Goal: Task Accomplishment & Management: Complete application form

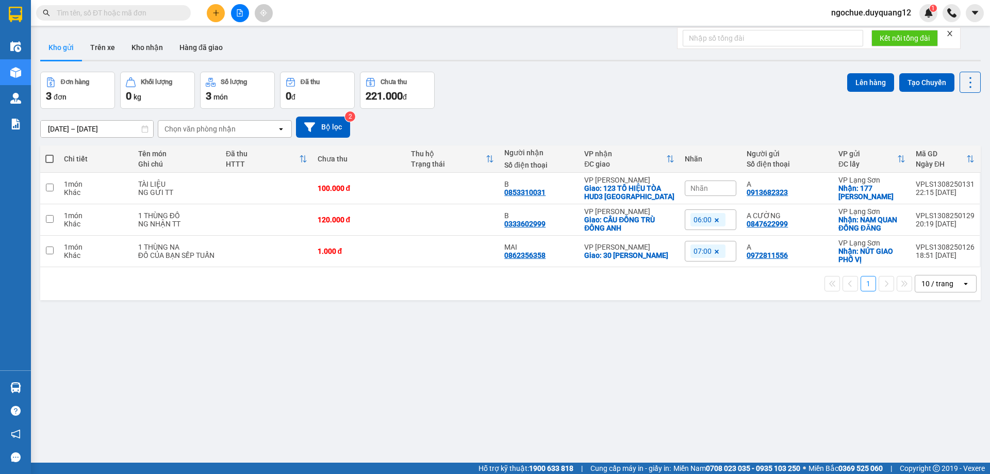
click at [863, 3] on div "Kết quả tìm kiếm ( 0 ) Bộ lọc No Data ngochue.duyquang12 1" at bounding box center [495, 13] width 990 height 26
click at [857, 10] on span "ngochue.duyquang12" at bounding box center [871, 12] width 96 height 13
click at [835, 31] on li "Đăng xuất" at bounding box center [870, 32] width 98 height 16
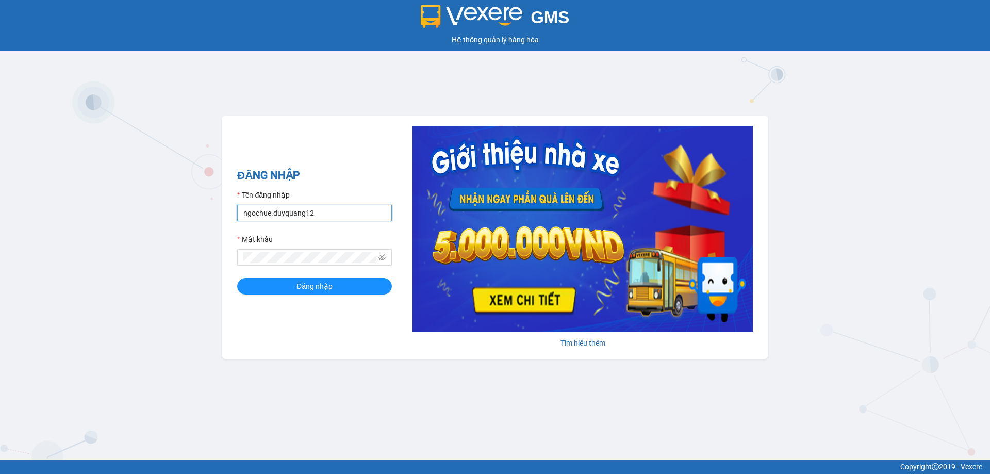
click at [342, 211] on input "ngochue.duyquang12" at bounding box center [314, 213] width 155 height 16
type input "xuan.duyquang12"
click at [261, 278] on button "Đăng nhập" at bounding box center [314, 286] width 155 height 16
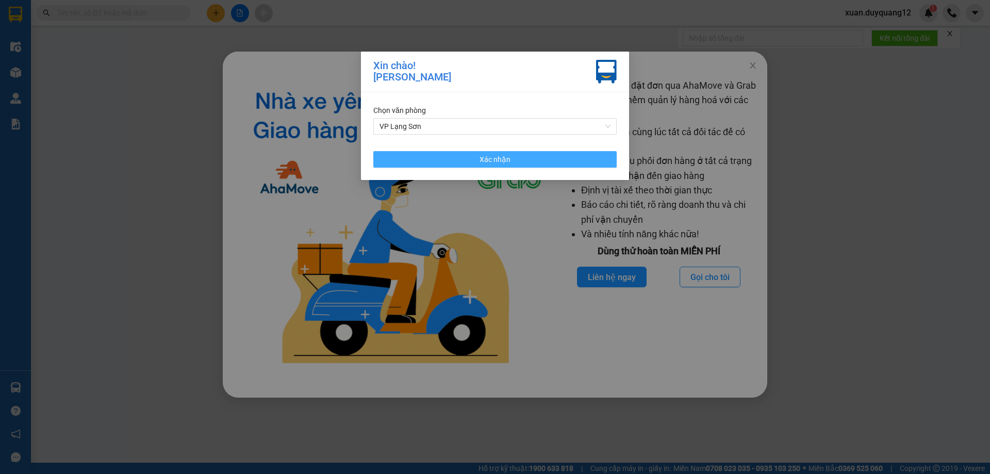
click at [498, 157] on span "Xác nhận" at bounding box center [494, 159] width 31 height 11
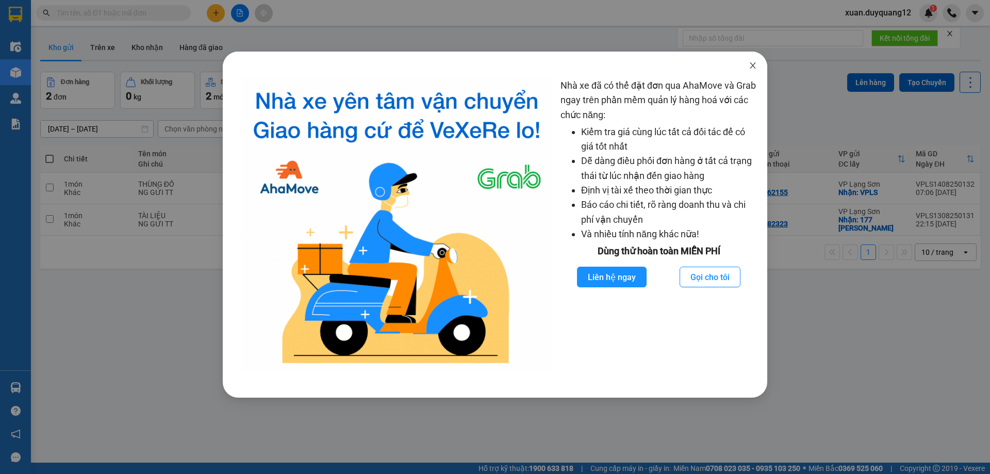
click at [756, 64] on icon "close" at bounding box center [752, 65] width 8 height 8
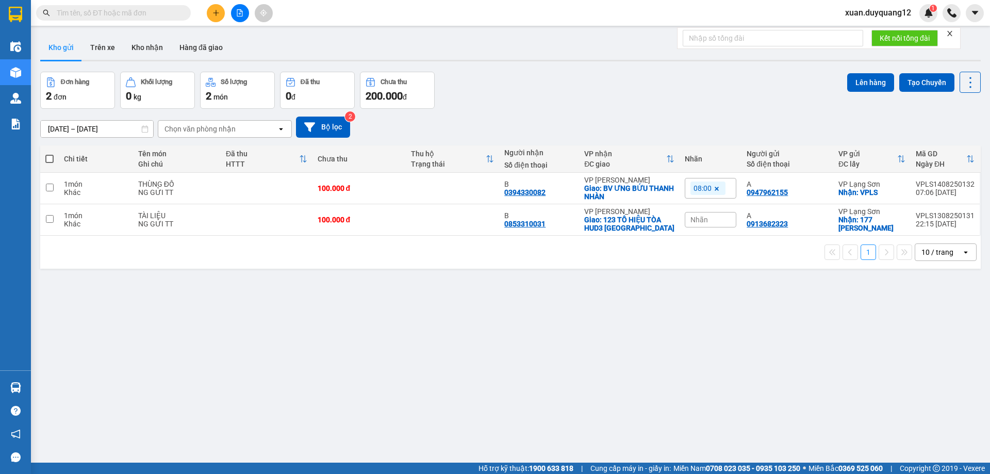
click at [212, 14] on icon "plus" at bounding box center [215, 12] width 7 height 7
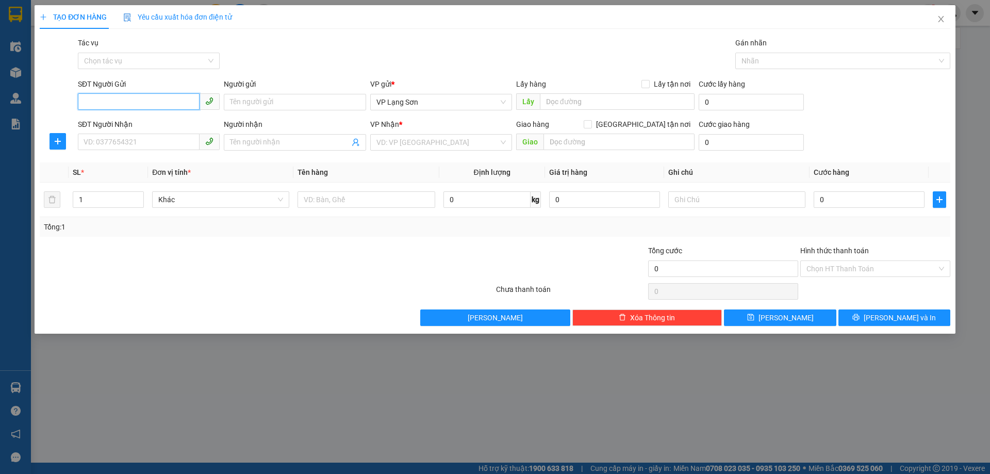
click at [136, 98] on input "SĐT Người Gửi" at bounding box center [139, 101] width 122 height 16
type input "0911669818"
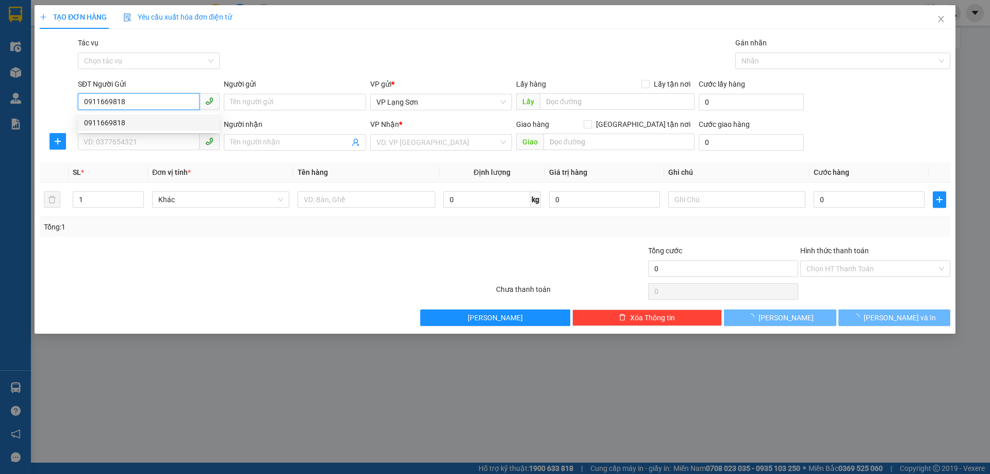
click at [121, 126] on div "0911669818" at bounding box center [148, 122] width 129 height 11
checkbox input "true"
type input "VPLS"
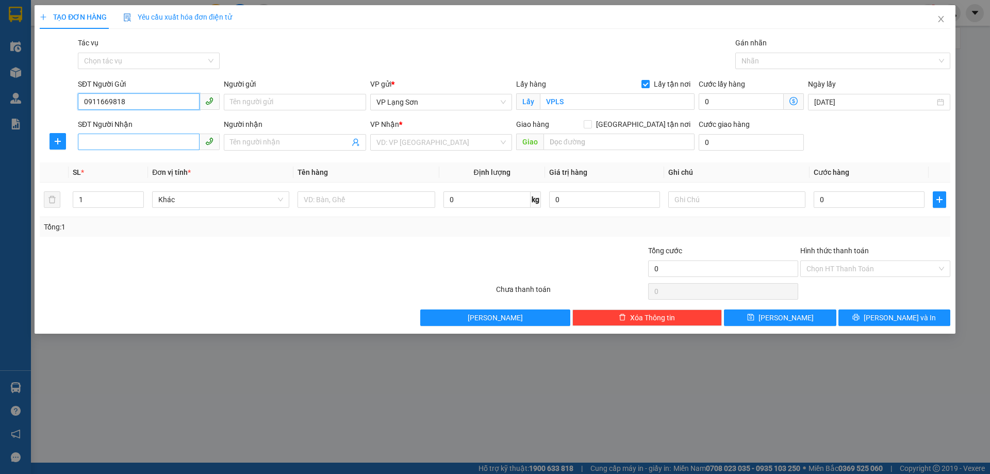
type input "0911669818"
click at [120, 135] on input "SĐT Người Nhận" at bounding box center [139, 141] width 122 height 16
type input "0985695888"
click at [442, 140] on input "search" at bounding box center [437, 142] width 122 height 15
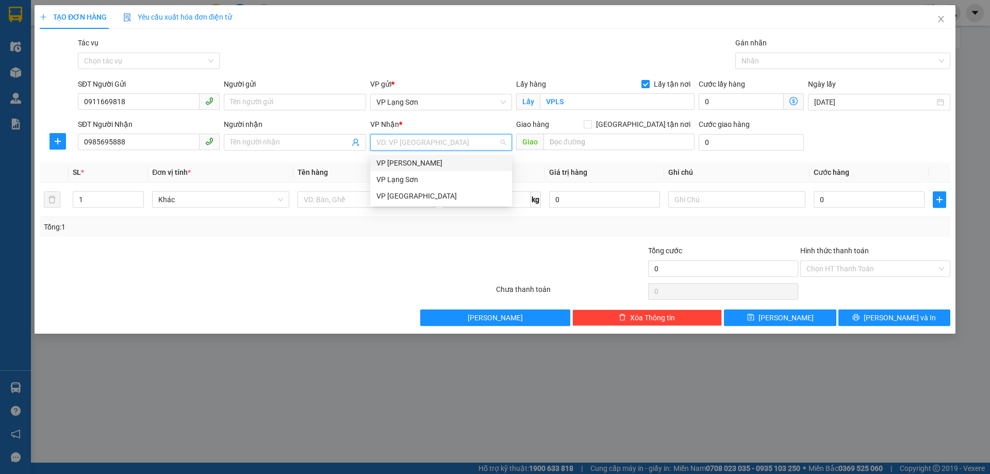
click at [444, 157] on div "VP [PERSON_NAME]" at bounding box center [440, 162] width 129 height 11
click at [647, 124] on span "[GEOGRAPHIC_DATA] tận nơi" at bounding box center [643, 124] width 103 height 11
click at [591, 124] on input "[GEOGRAPHIC_DATA] tận nơi" at bounding box center [586, 123] width 7 height 7
checkbox input "true"
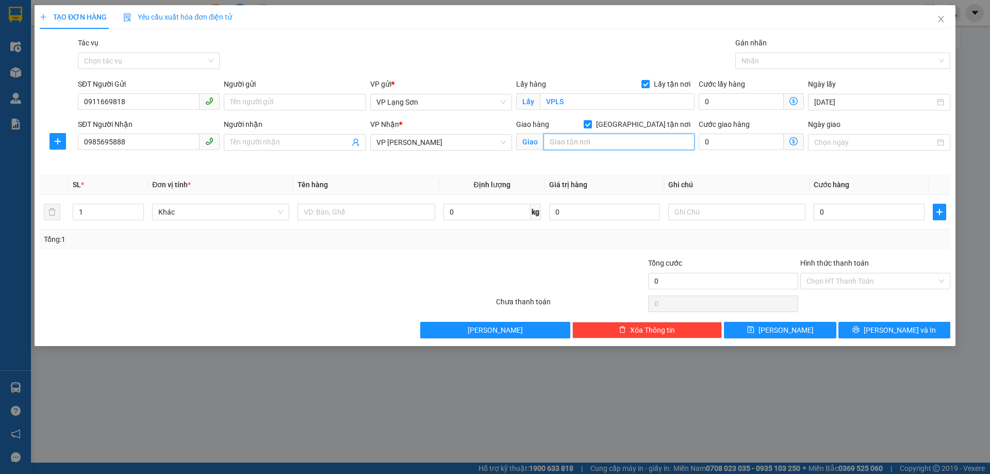
click at [626, 146] on input "text" at bounding box center [618, 141] width 151 height 16
type input "564 [PERSON_NAME]"
click at [342, 210] on input "text" at bounding box center [365, 212] width 137 height 16
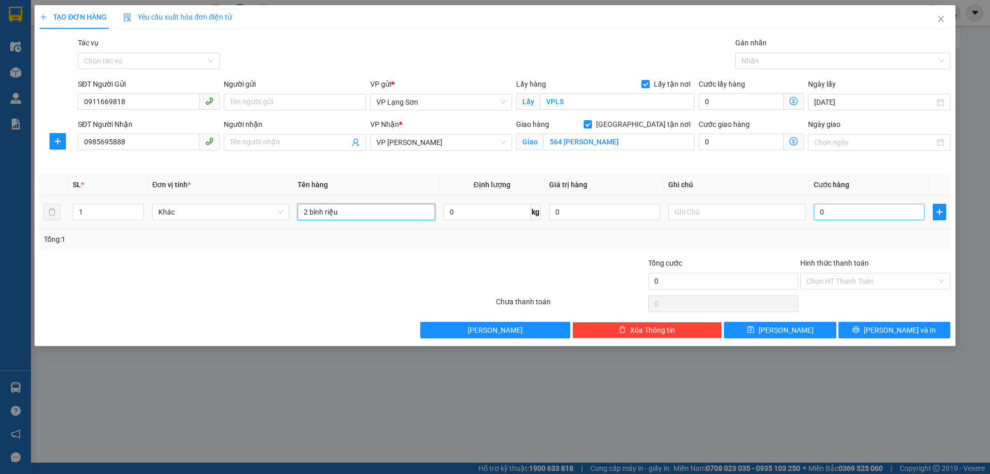
type input "2 bình riệu"
click at [890, 213] on input "0" at bounding box center [868, 212] width 111 height 16
type input "1"
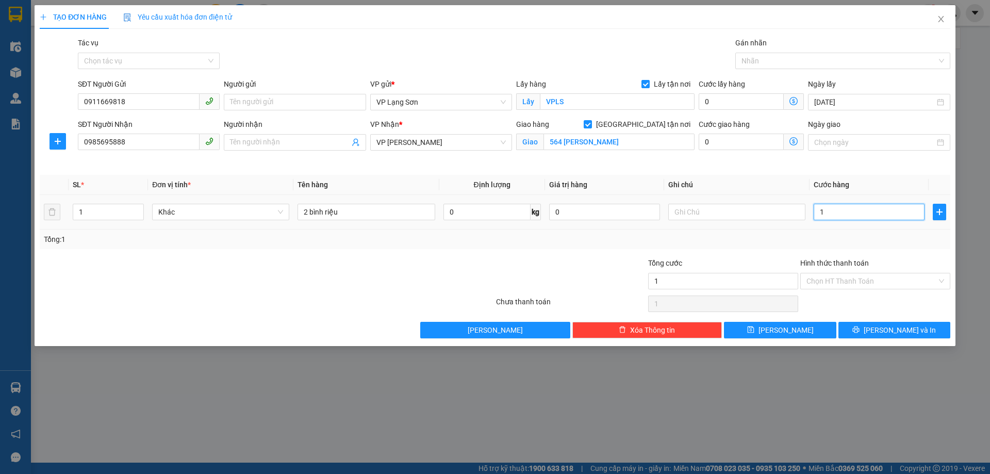
type input "15"
type input "150"
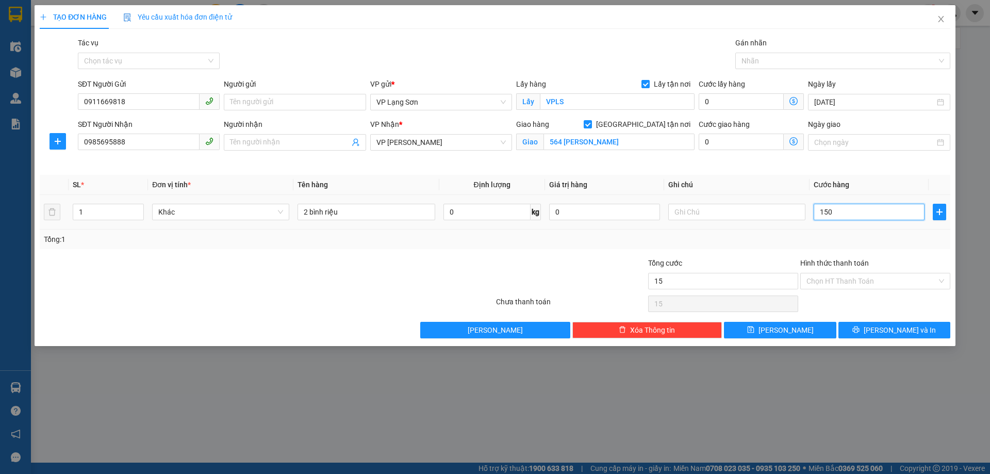
type input "150"
type input "150.000"
click at [785, 215] on input "text" at bounding box center [736, 212] width 137 height 16
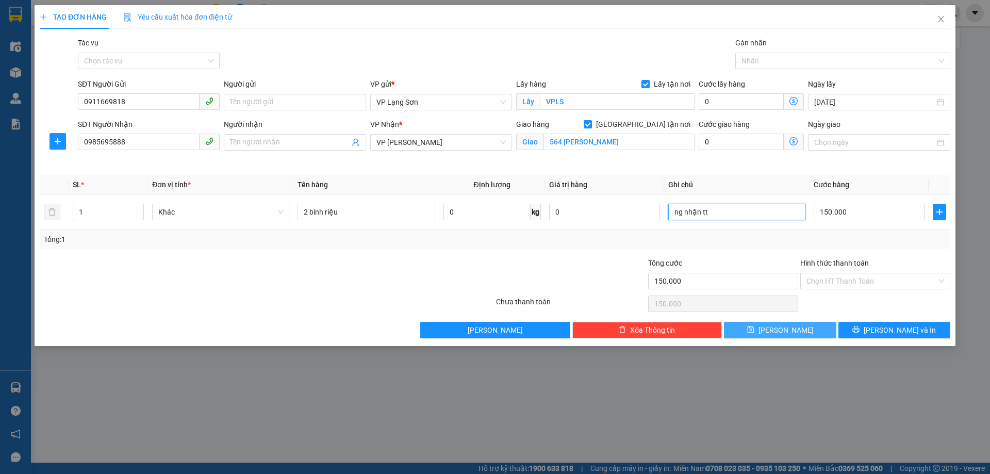
type input "ng nhận tt"
click at [790, 332] on span "[PERSON_NAME]" at bounding box center [785, 329] width 55 height 11
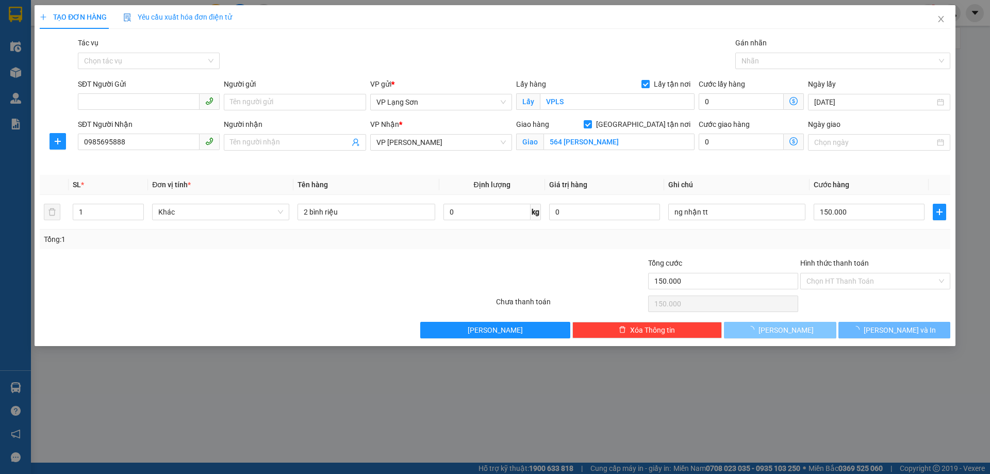
checkbox input "false"
type input "0"
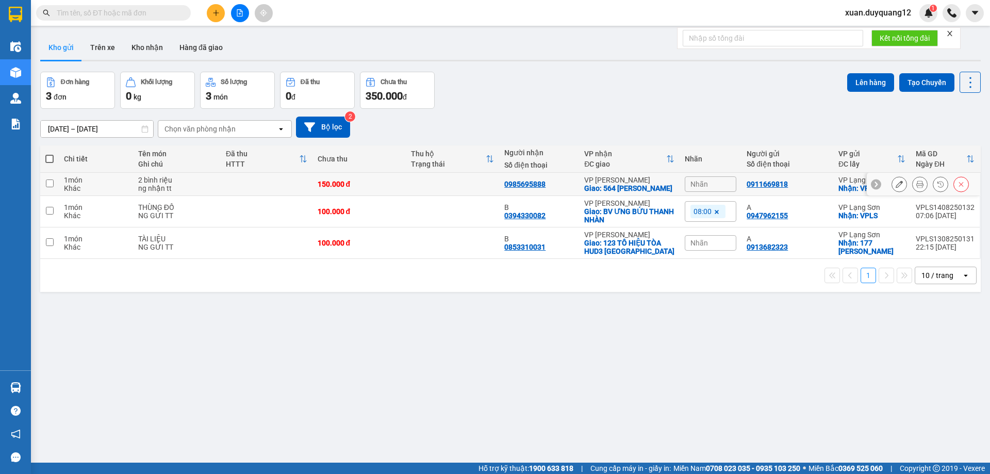
click at [895, 183] on icon at bounding box center [898, 183] width 7 height 7
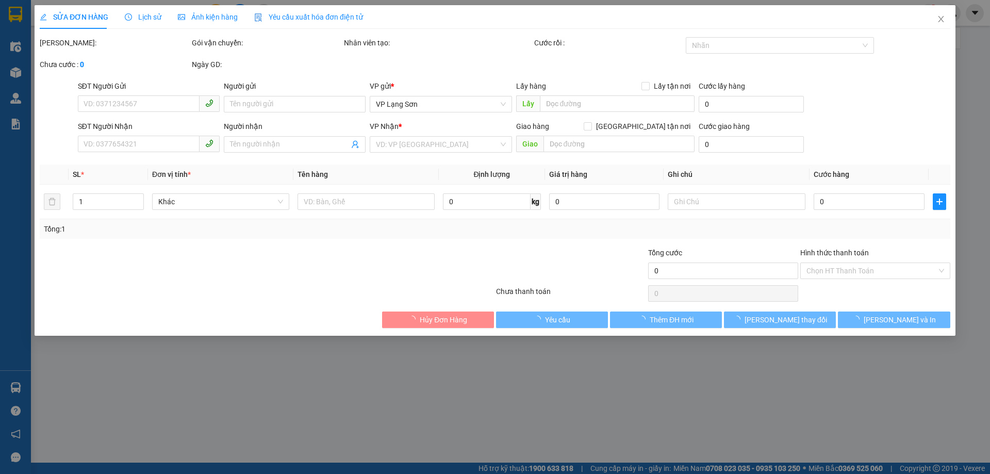
type input "0911669818"
checkbox input "true"
type input "VPLS"
type input "0985695888"
checkbox input "true"
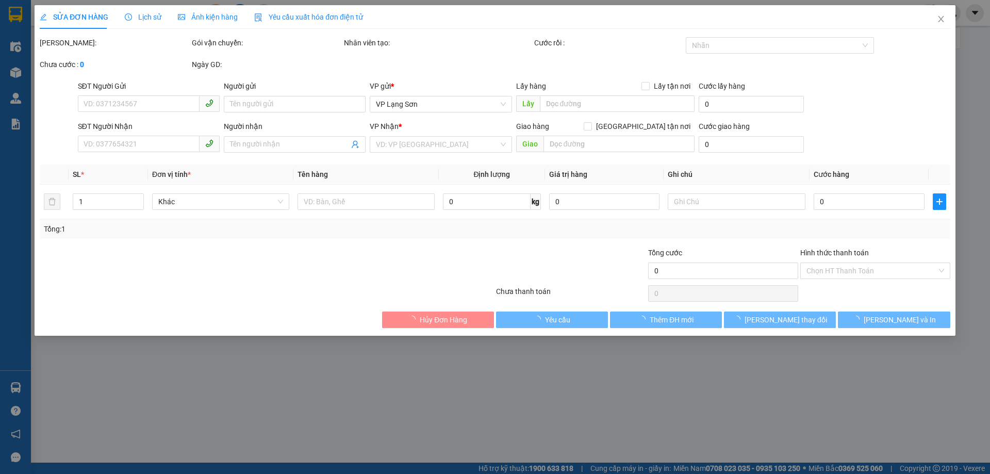
type input "564 [PERSON_NAME]"
type input "150.000"
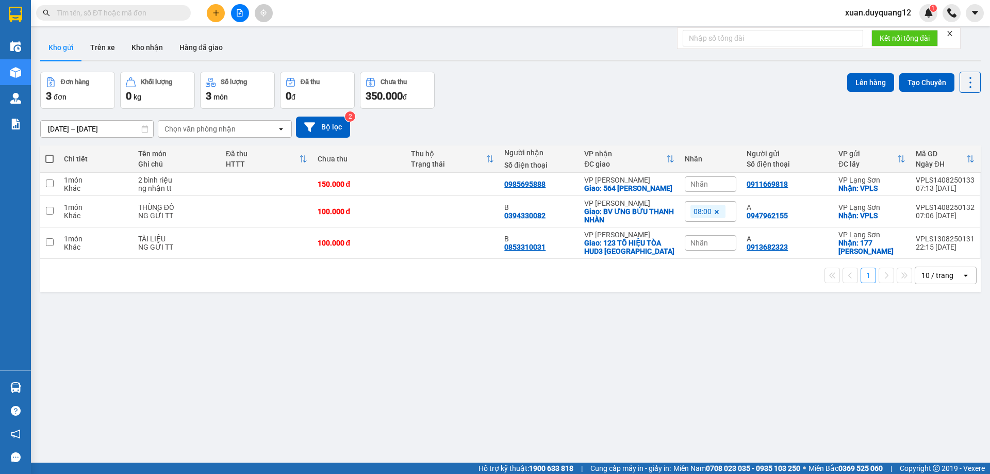
click at [212, 12] on icon "plus" at bounding box center [215, 12] width 7 height 7
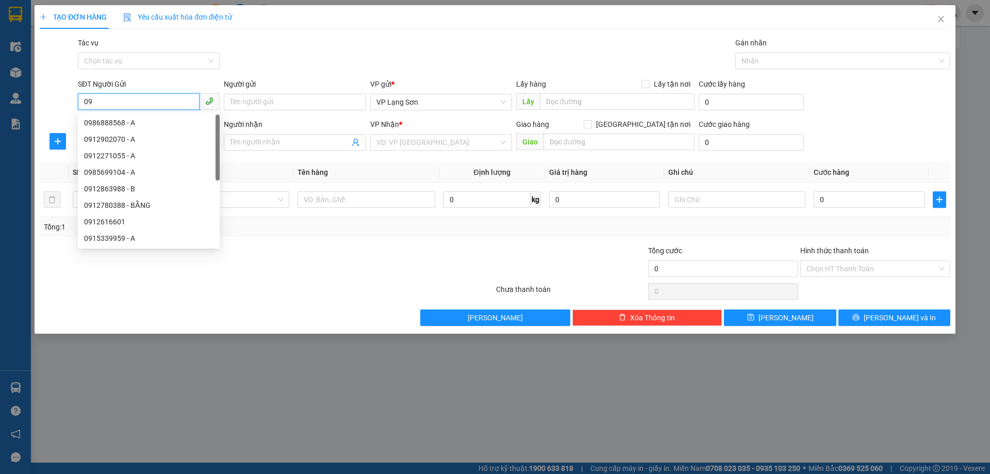
type input "0"
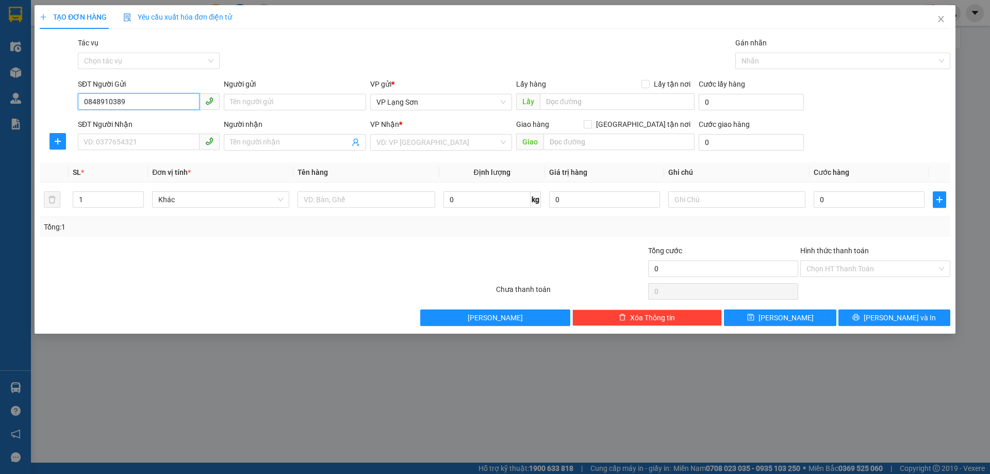
click at [115, 107] on input "0848910389" at bounding box center [139, 101] width 122 height 16
type input "0848910289"
click at [124, 140] on input "SĐT Người Nhận" at bounding box center [139, 141] width 122 height 16
click at [504, 142] on div "VD: VP [GEOGRAPHIC_DATA]" at bounding box center [441, 142] width 142 height 16
type input "0977958057"
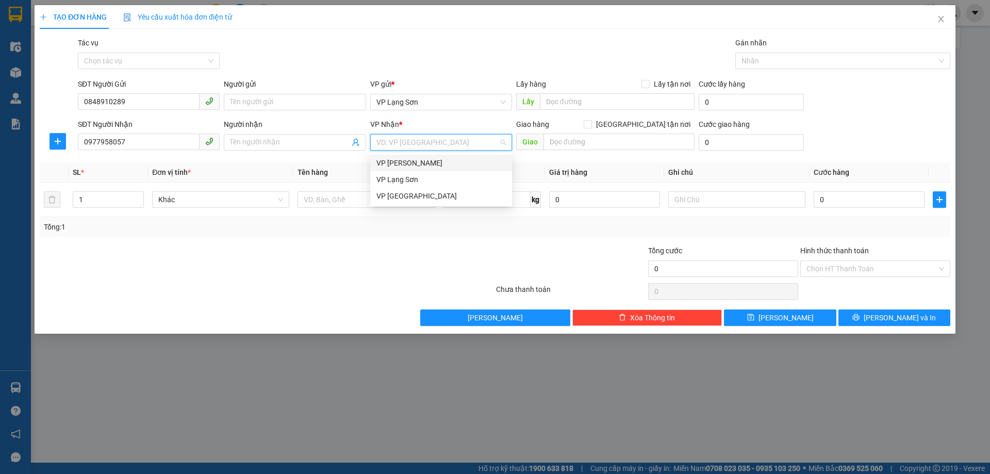
click at [467, 160] on div "VP [PERSON_NAME]" at bounding box center [440, 162] width 129 height 11
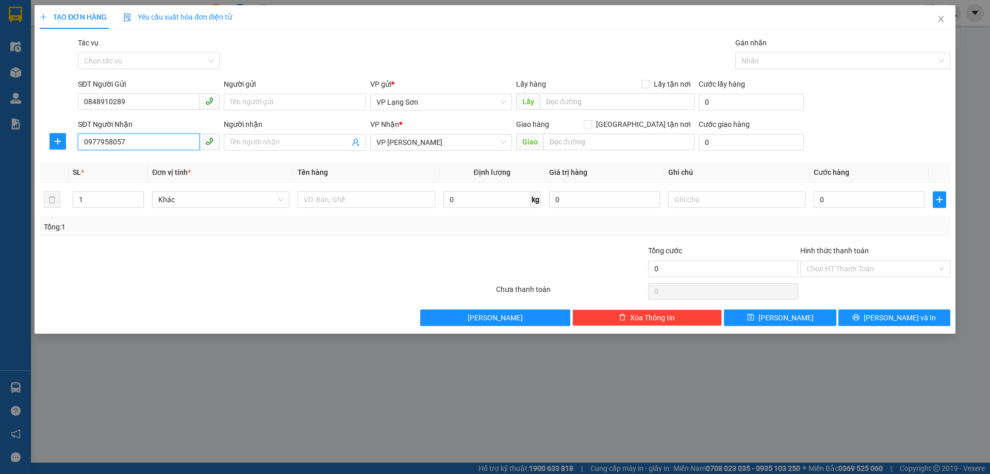
click at [99, 149] on input "0977958057" at bounding box center [139, 141] width 122 height 16
click at [110, 149] on input "0977958057" at bounding box center [139, 141] width 122 height 16
click at [125, 147] on input "0977958057" at bounding box center [139, 141] width 122 height 16
click at [657, 79] on span "Lấy tận nơi" at bounding box center [671, 83] width 45 height 11
click at [648, 80] on input "Lấy tận nơi" at bounding box center [644, 83] width 7 height 7
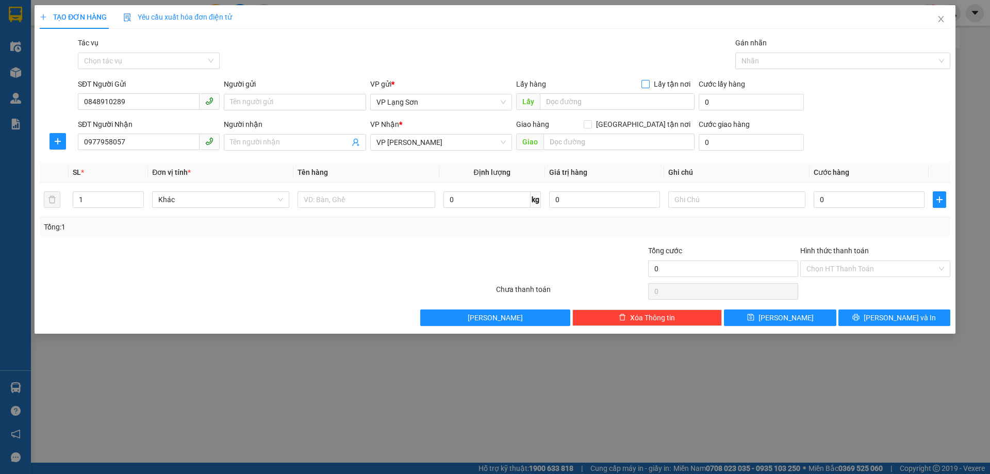
checkbox input "true"
click at [662, 118] on form "SĐT Người Gửi 0848910289 Người gửi Tên người gửi VP gửi * VP [GEOGRAPHIC_DATA] …" at bounding box center [495, 116] width 910 height 76
click at [592, 123] on span at bounding box center [587, 124] width 8 height 8
click at [591, 123] on input "[GEOGRAPHIC_DATA] tận nơi" at bounding box center [586, 123] width 7 height 7
checkbox input "true"
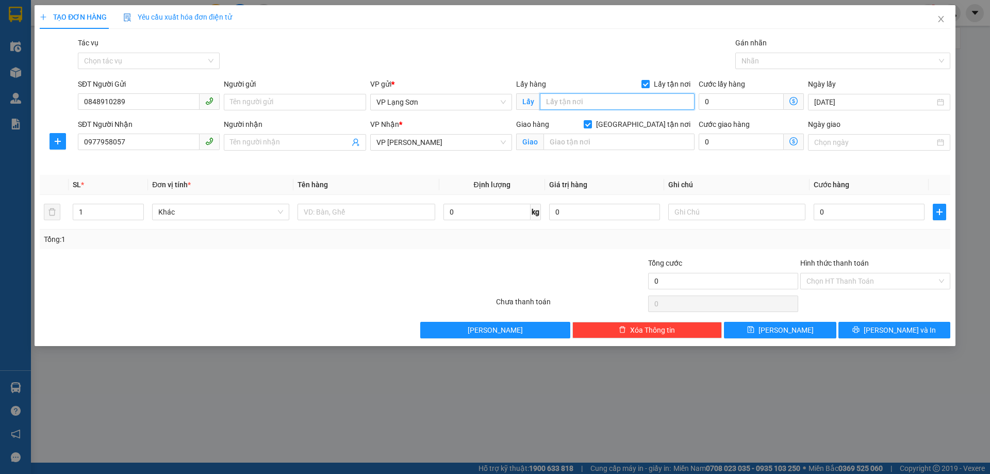
click at [590, 103] on input "text" at bounding box center [617, 101] width 155 height 16
type input "VPLS"
click at [584, 140] on input "text" at bounding box center [618, 141] width 151 height 16
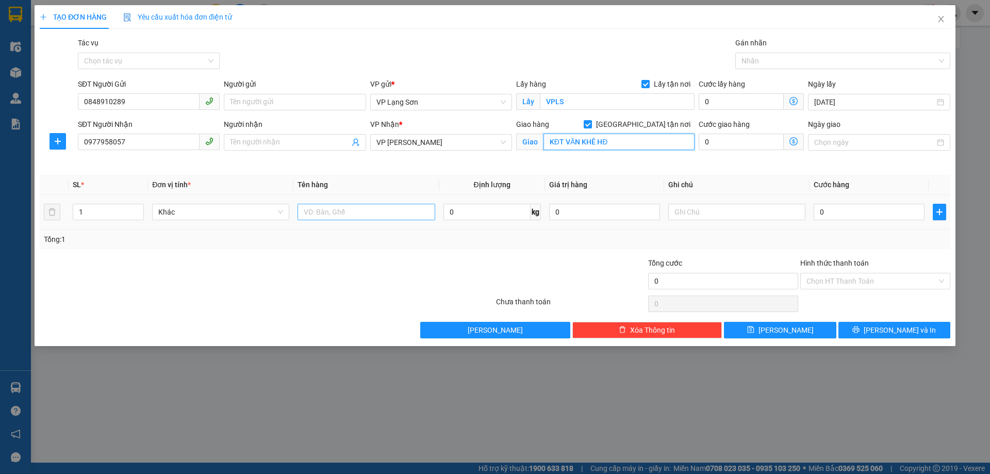
type input "KĐT VĂN KHÊ HĐ"
click at [351, 214] on input "text" at bounding box center [365, 212] width 137 height 16
type input "1 KIỆN ĐỒ ĂN"
click at [855, 206] on input "0" at bounding box center [868, 212] width 111 height 16
type input "1"
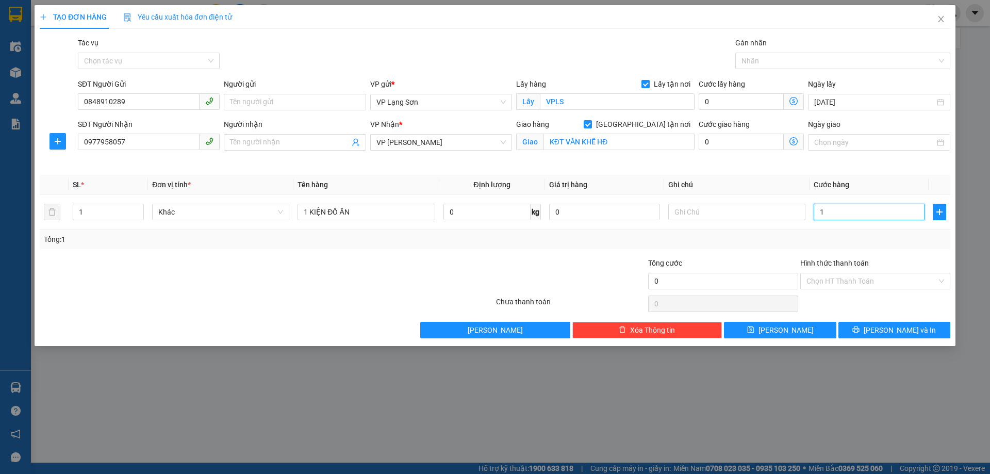
type input "1"
type input "10"
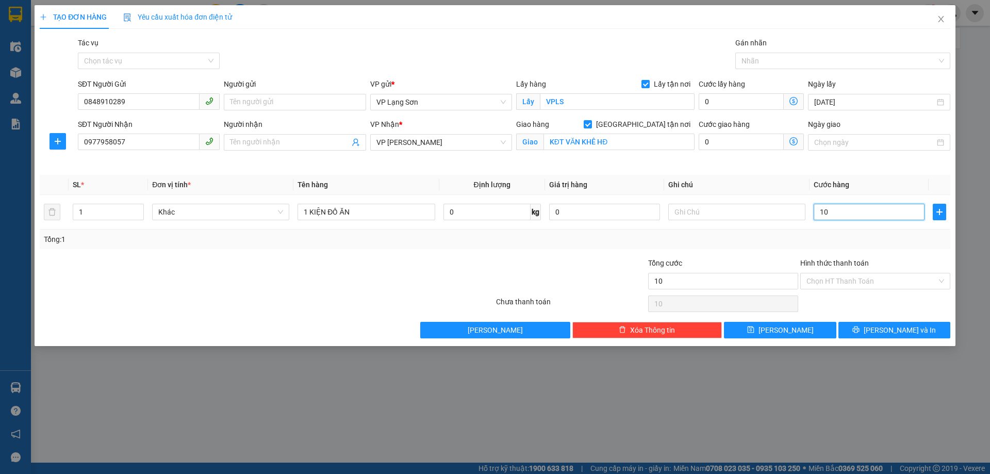
type input "100"
type input "100.000"
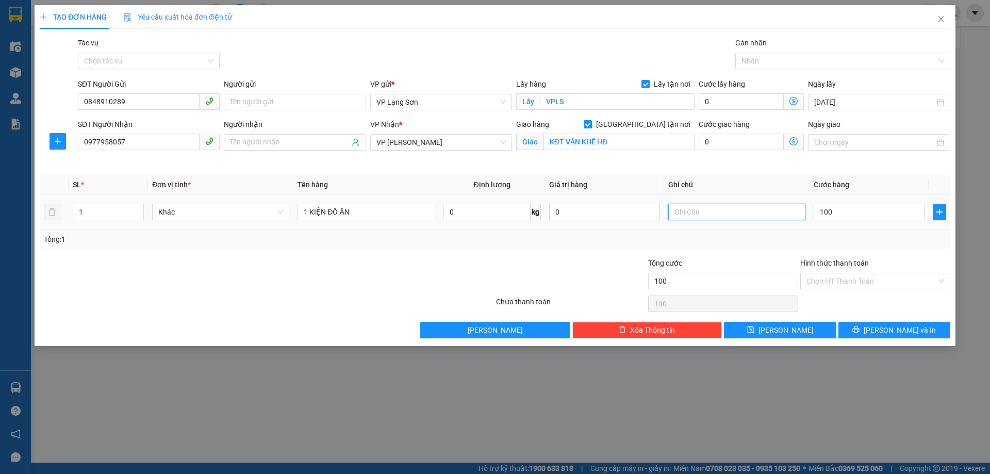
type input "100.000"
click at [721, 210] on input "text" at bounding box center [736, 212] width 137 height 16
type input "NG GỬ TT"
click at [778, 324] on button "[PERSON_NAME]" at bounding box center [780, 330] width 112 height 16
checkbox input "false"
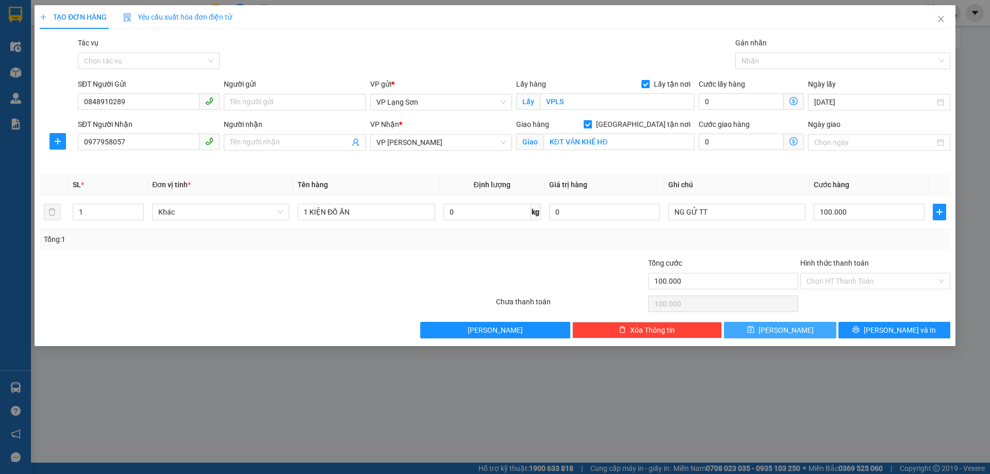
checkbox input "false"
type input "0"
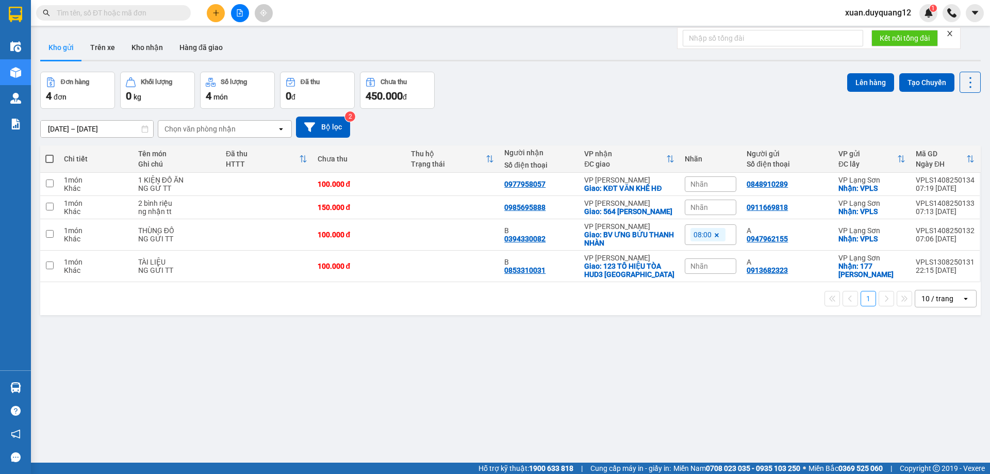
click at [215, 12] on icon "plus" at bounding box center [215, 12] width 7 height 7
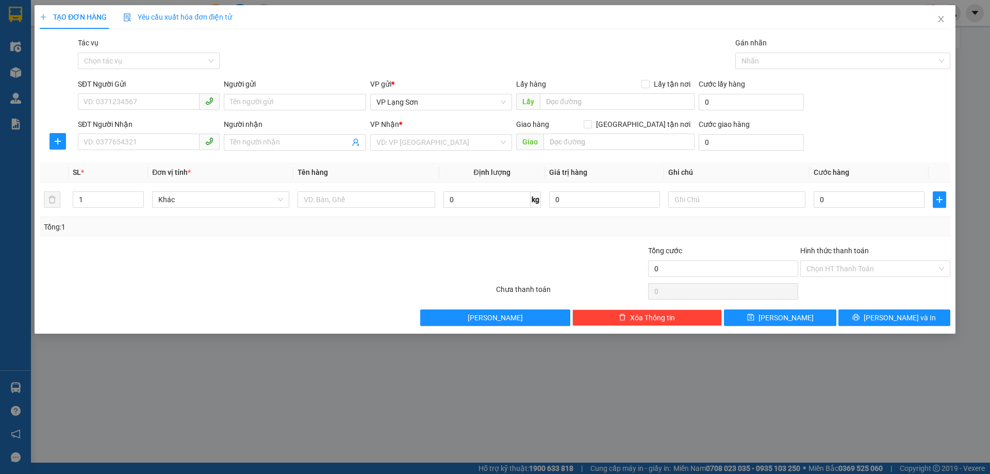
click at [106, 92] on div "SĐT Người Gửi" at bounding box center [149, 85] width 142 height 15
click at [101, 100] on input "SĐT Người Gửi" at bounding box center [139, 101] width 122 height 16
paste input "0988186888"
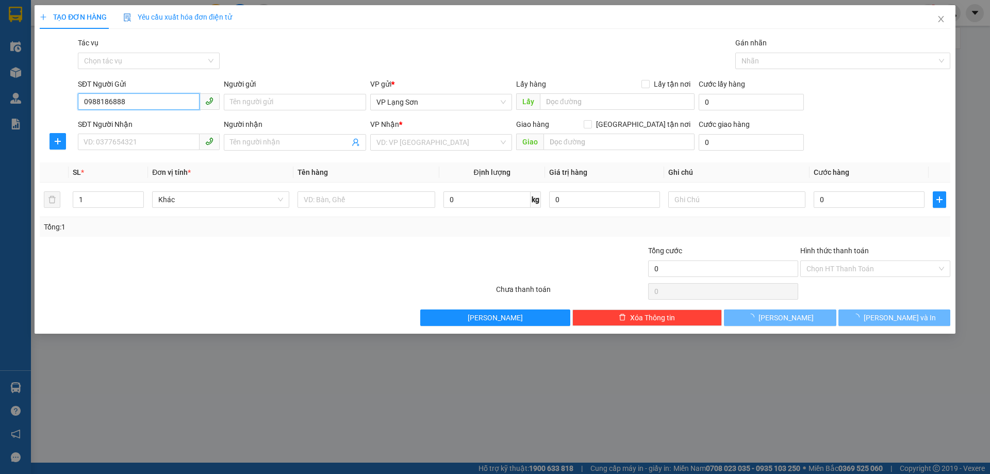
drag, startPoint x: 87, startPoint y: 98, endPoint x: 64, endPoint y: 104, distance: 22.9
click at [59, 102] on div "SĐT Người Gửi 0988186888 0988186888 Người gửi Tên người gửi VP gửi * VP [GEOGRA…" at bounding box center [495, 96] width 912 height 36
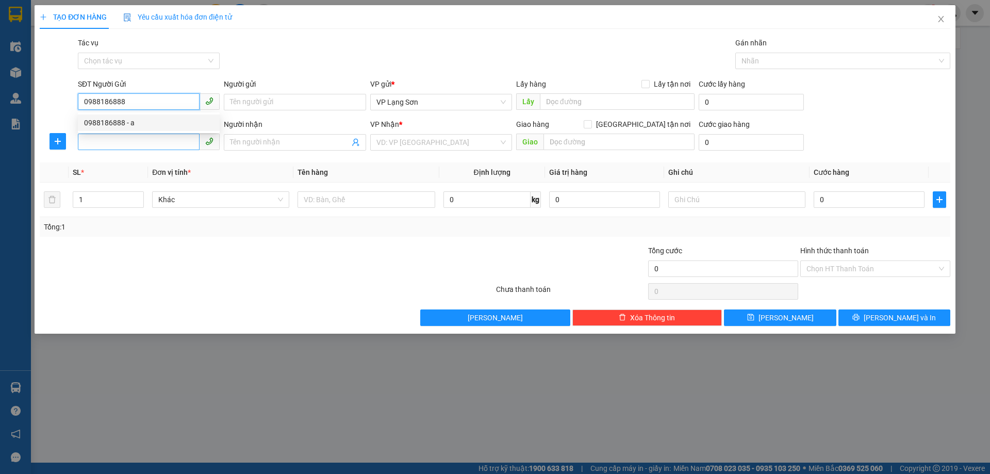
type input "0988186888"
click at [152, 142] on input "SĐT Người Nhận" at bounding box center [139, 141] width 122 height 16
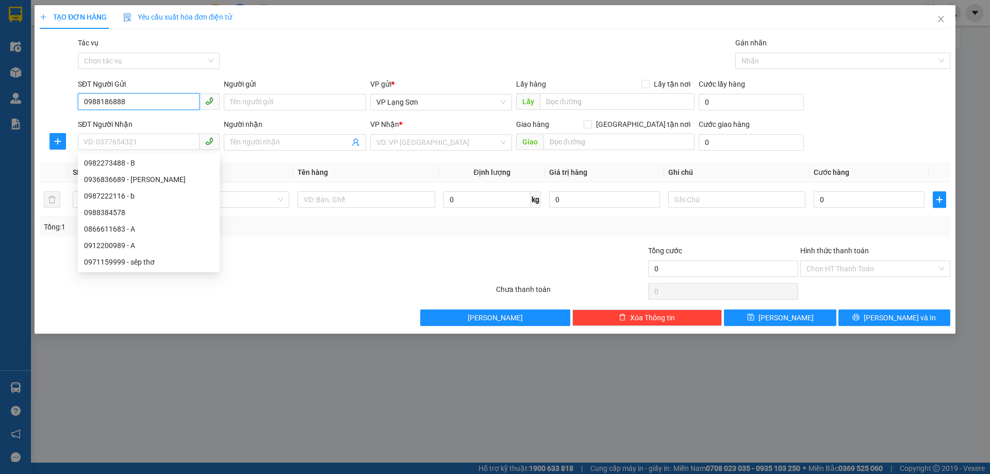
click at [166, 107] on input "0988186888" at bounding box center [139, 101] width 122 height 16
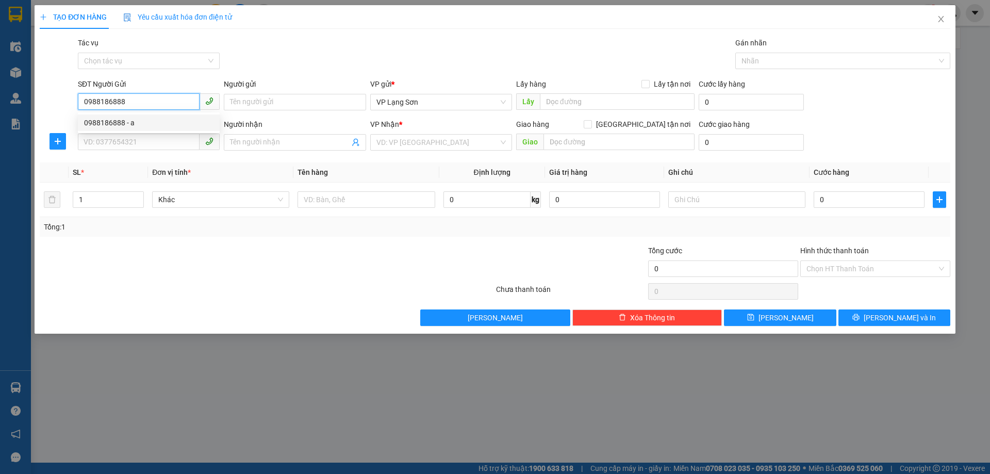
click at [166, 123] on div "0988186888 - a" at bounding box center [148, 122] width 129 height 11
type input "a"
checkbox input "true"
type input "164 [GEOGRAPHIC_DATA]"
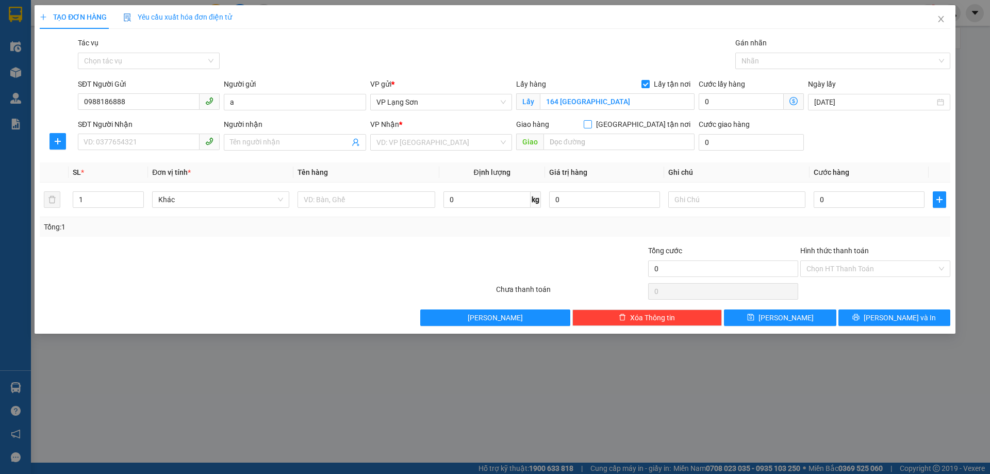
click at [647, 124] on span "[GEOGRAPHIC_DATA] tận nơi" at bounding box center [643, 124] width 103 height 11
click at [591, 124] on input "[GEOGRAPHIC_DATA] tận nơi" at bounding box center [586, 123] width 7 height 7
checkbox input "true"
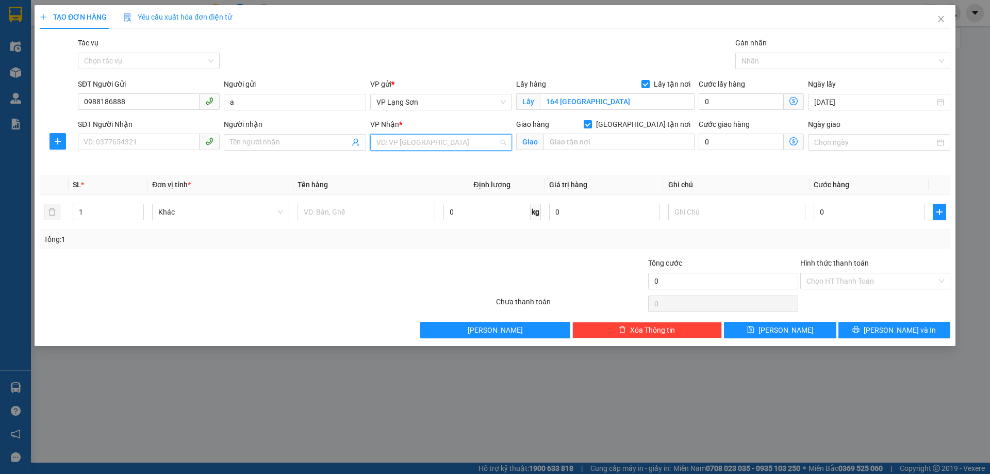
click at [410, 141] on input "search" at bounding box center [437, 142] width 122 height 15
click at [446, 164] on div "VP [PERSON_NAME]" at bounding box center [440, 162] width 129 height 11
click at [155, 143] on input "SĐT Người Nhận" at bounding box center [139, 141] width 122 height 16
click at [936, 20] on icon "close" at bounding box center [940, 19] width 8 height 8
